Goal: Information Seeking & Learning: Learn about a topic

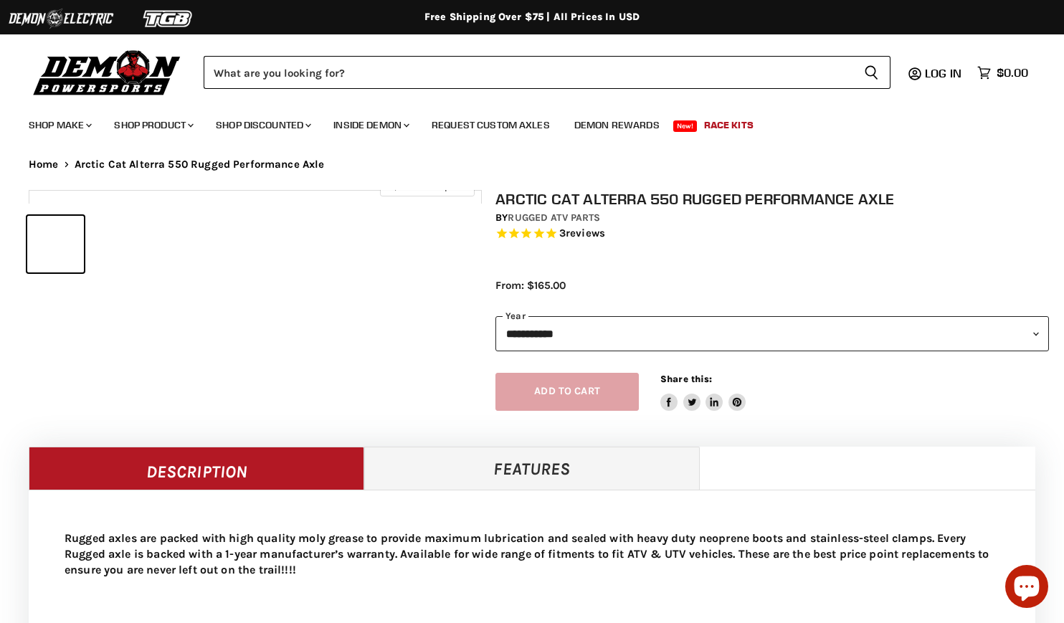
select select "******"
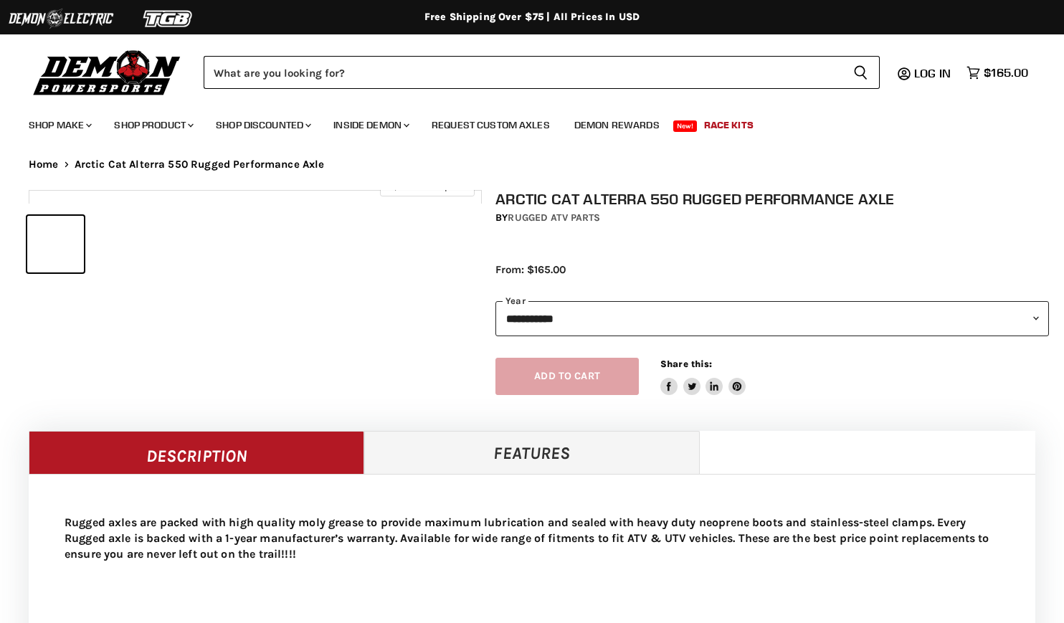
select select "******"
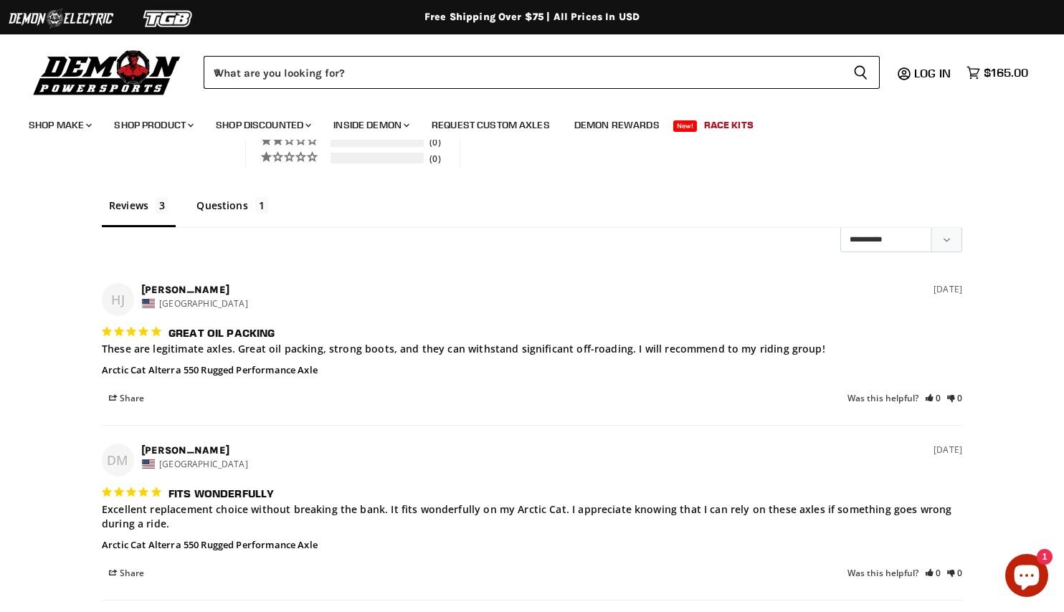
scroll to position [1194, 0]
